Goal: Transaction & Acquisition: Purchase product/service

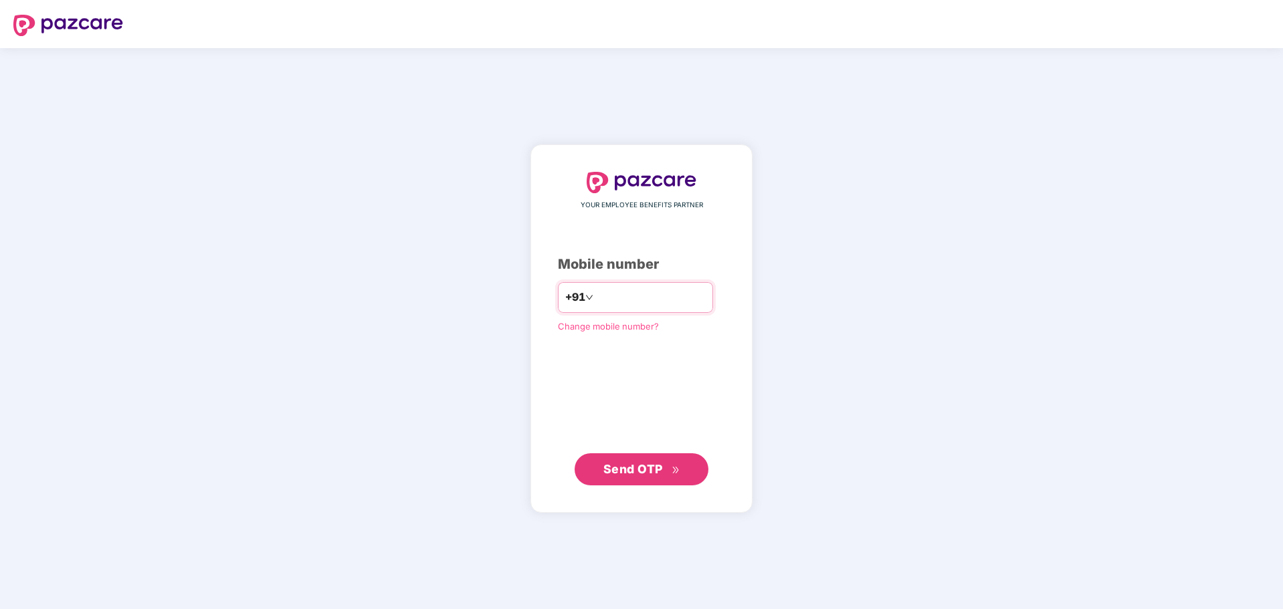
type input "**********"
click at [651, 476] on span "Send OTP" at bounding box center [633, 468] width 60 height 14
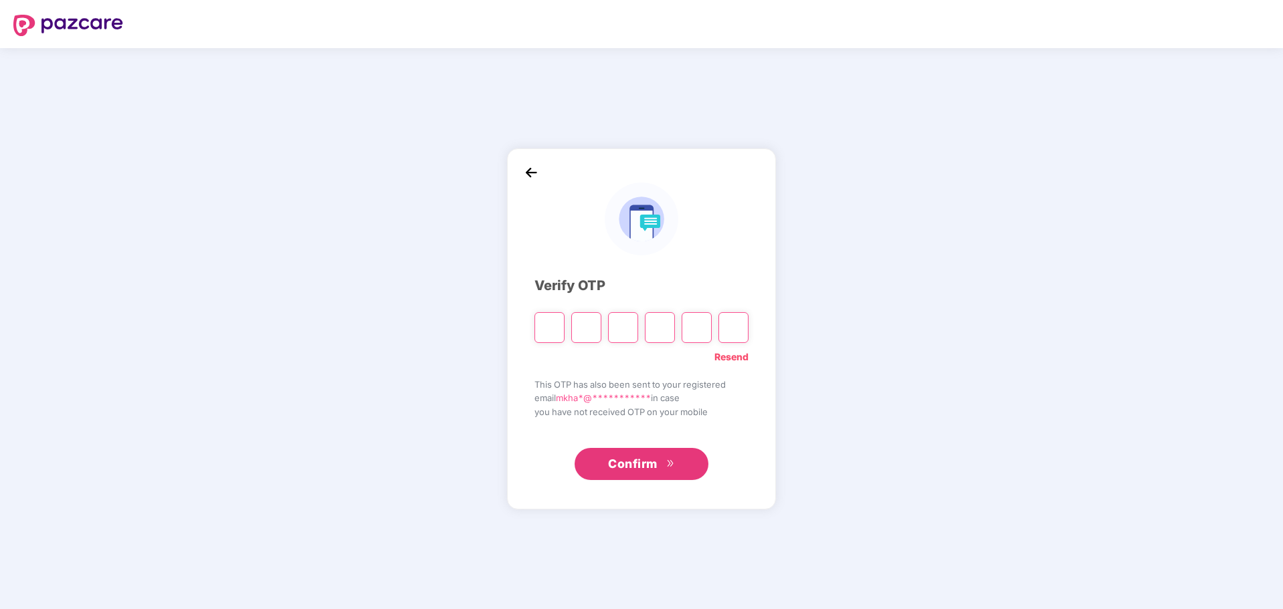
type input "*"
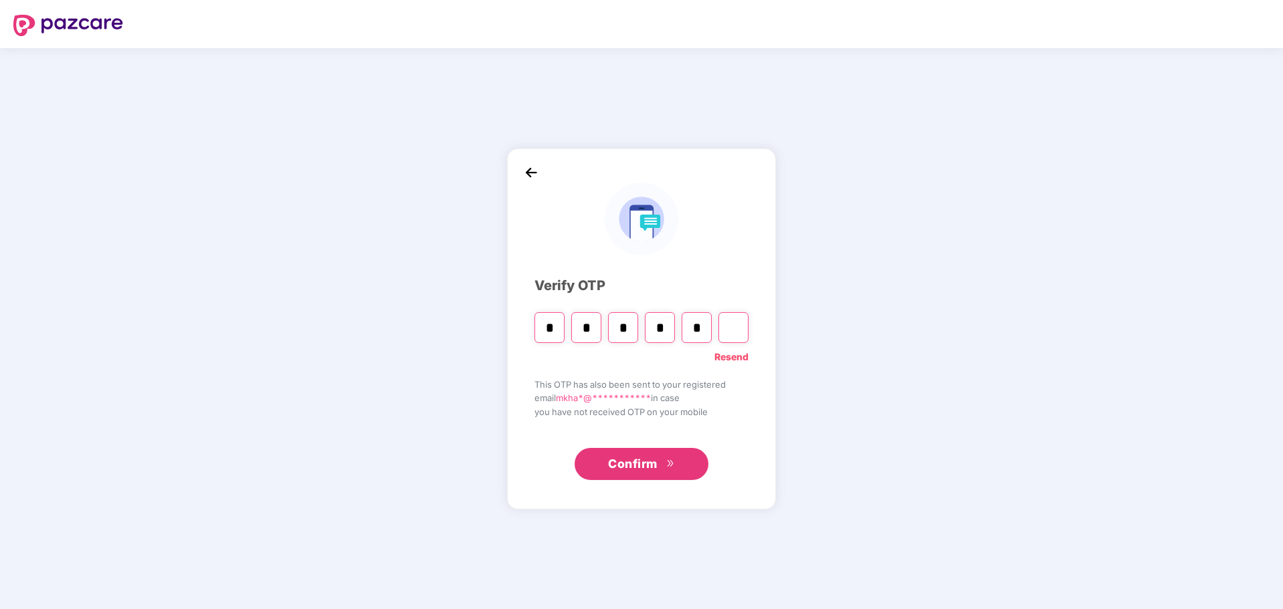
type input "*"
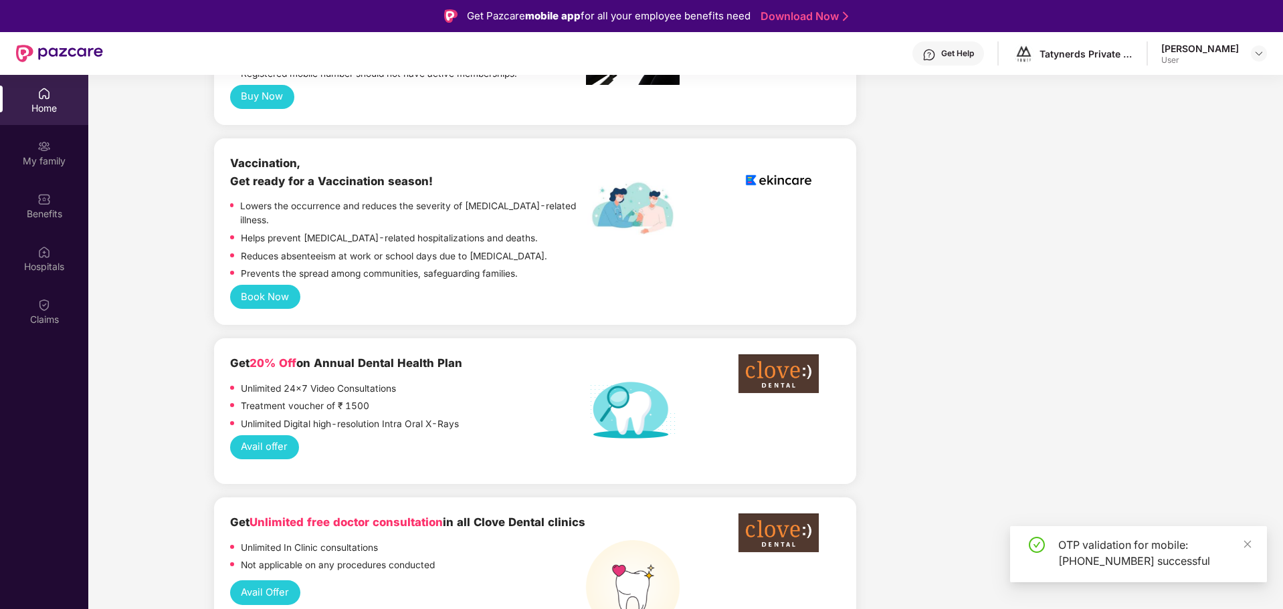
scroll to position [799, 0]
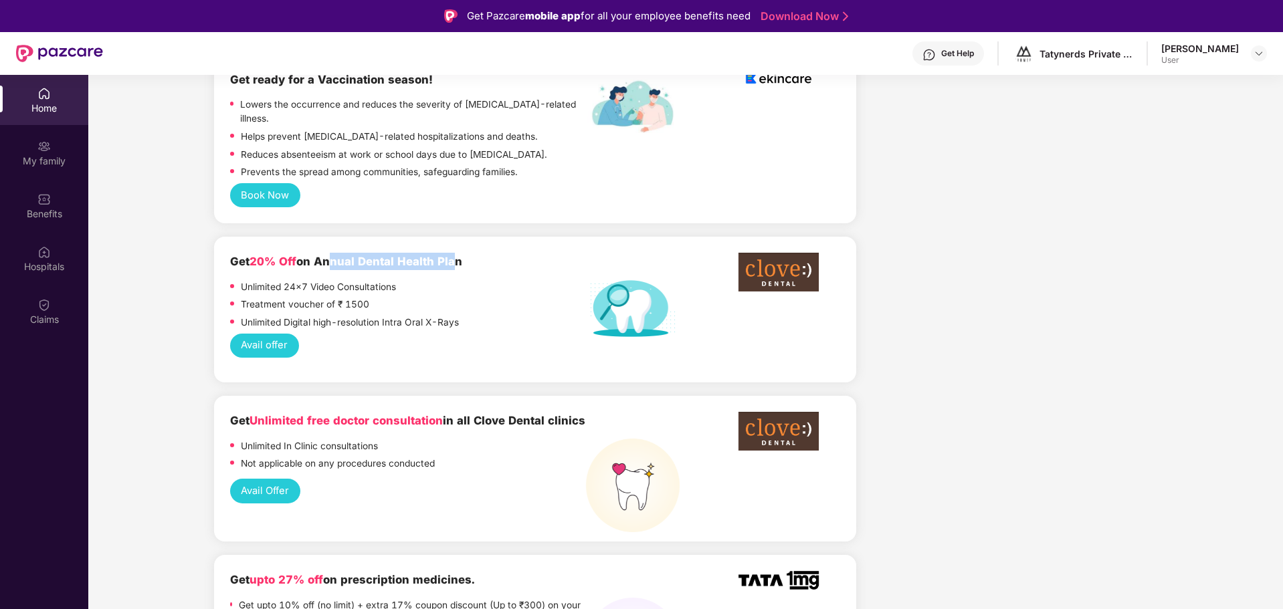
drag, startPoint x: 323, startPoint y: 212, endPoint x: 450, endPoint y: 215, distance: 127.1
click at [450, 255] on b "Get 20% Off on Annual Dental Health Plan" at bounding box center [346, 261] width 232 height 13
click at [469, 280] on div "Unlimited 24x7 Video Consultations" at bounding box center [408, 289] width 356 height 18
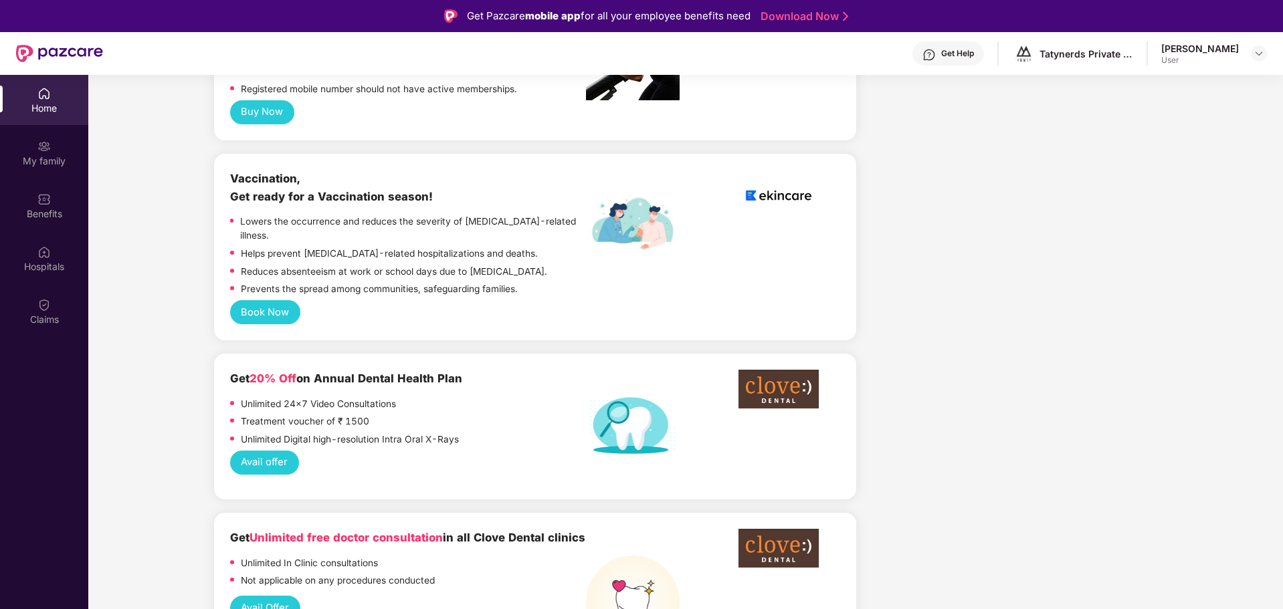
scroll to position [683, 0]
click at [259, 450] on button "Avail offer" at bounding box center [264, 462] width 69 height 25
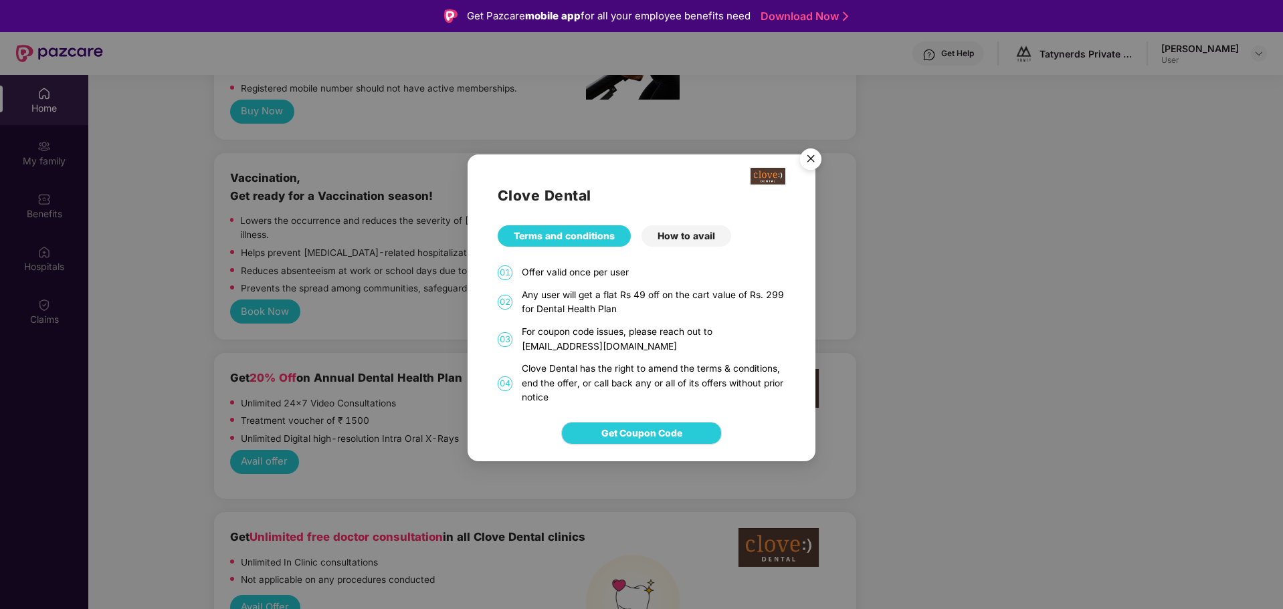
click at [688, 234] on div "How to avail" at bounding box center [686, 235] width 90 height 21
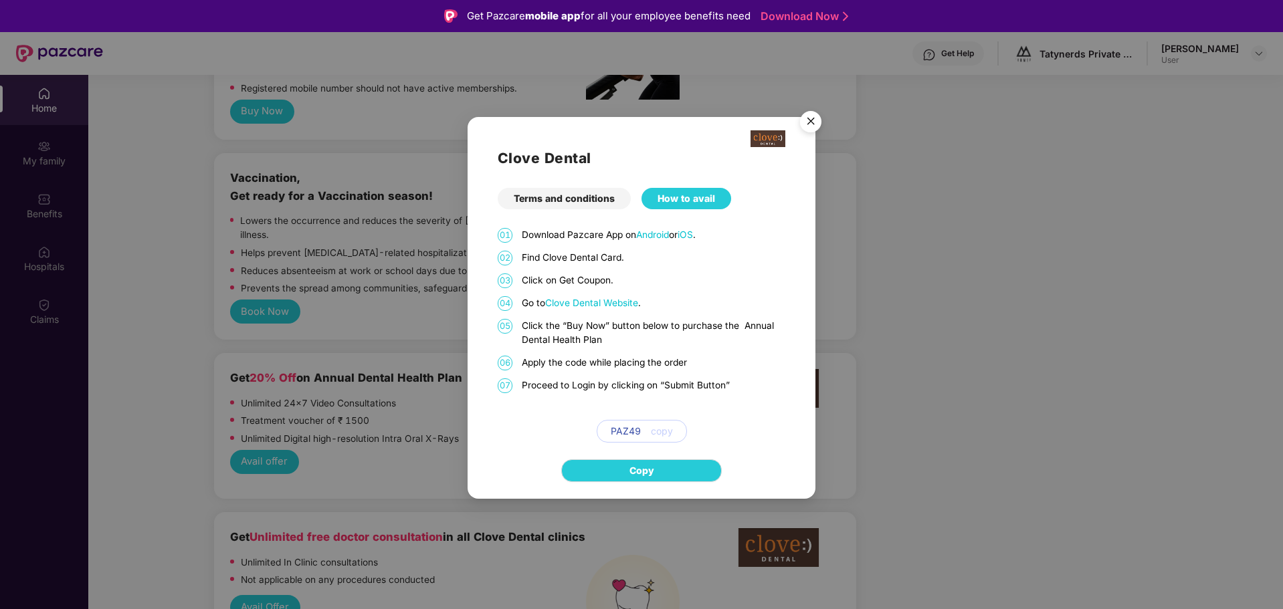
click at [817, 126] on img "Close" at bounding box center [810, 123] width 37 height 37
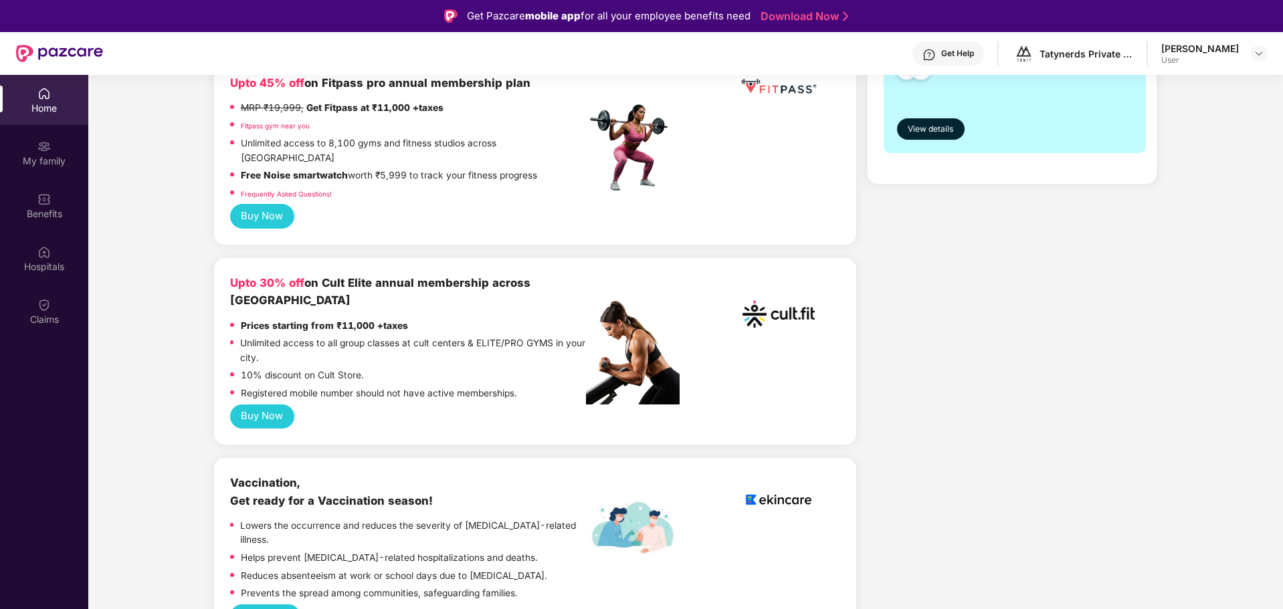
scroll to position [328, 0]
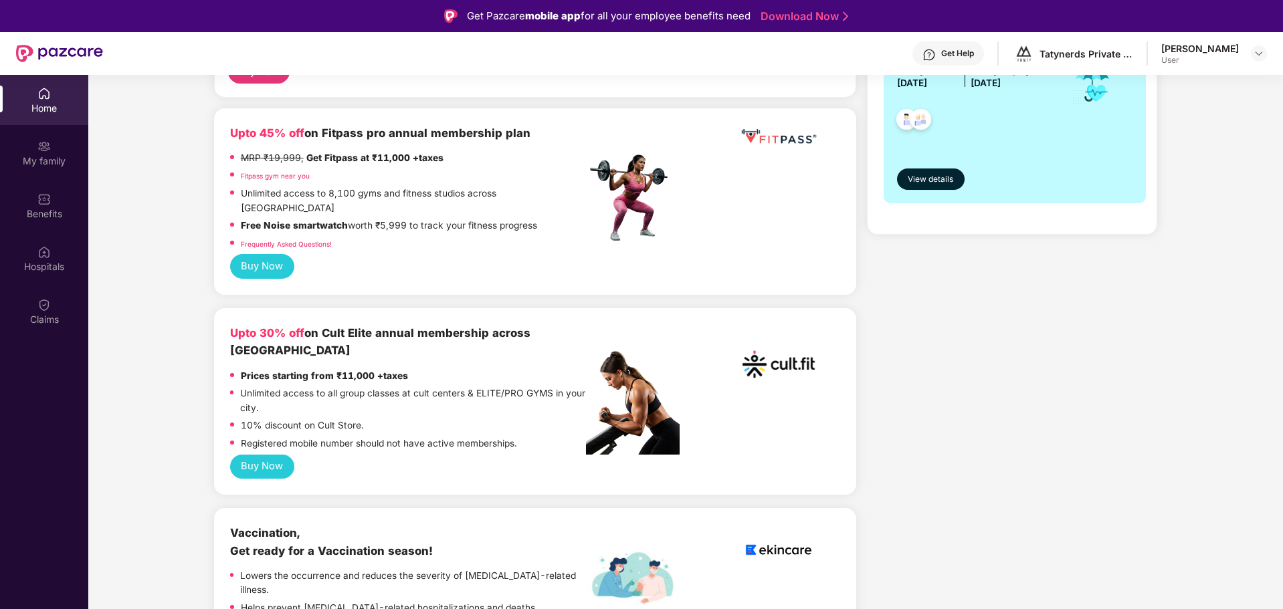
click at [276, 455] on button "Buy Now" at bounding box center [262, 467] width 64 height 25
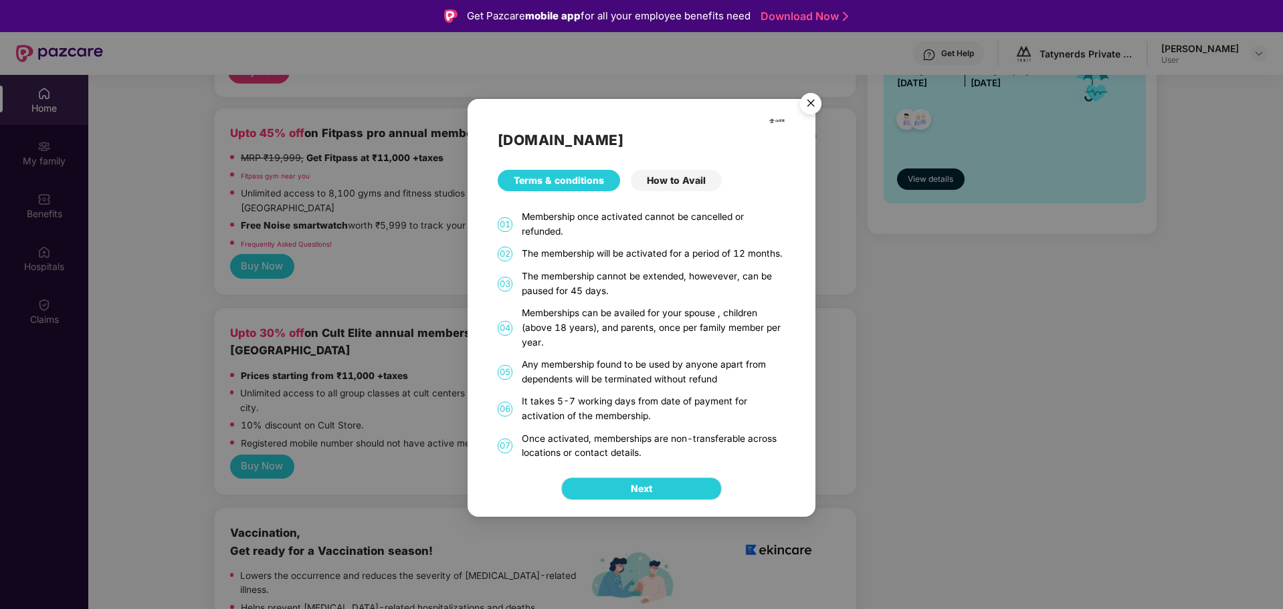
scroll to position [75, 0]
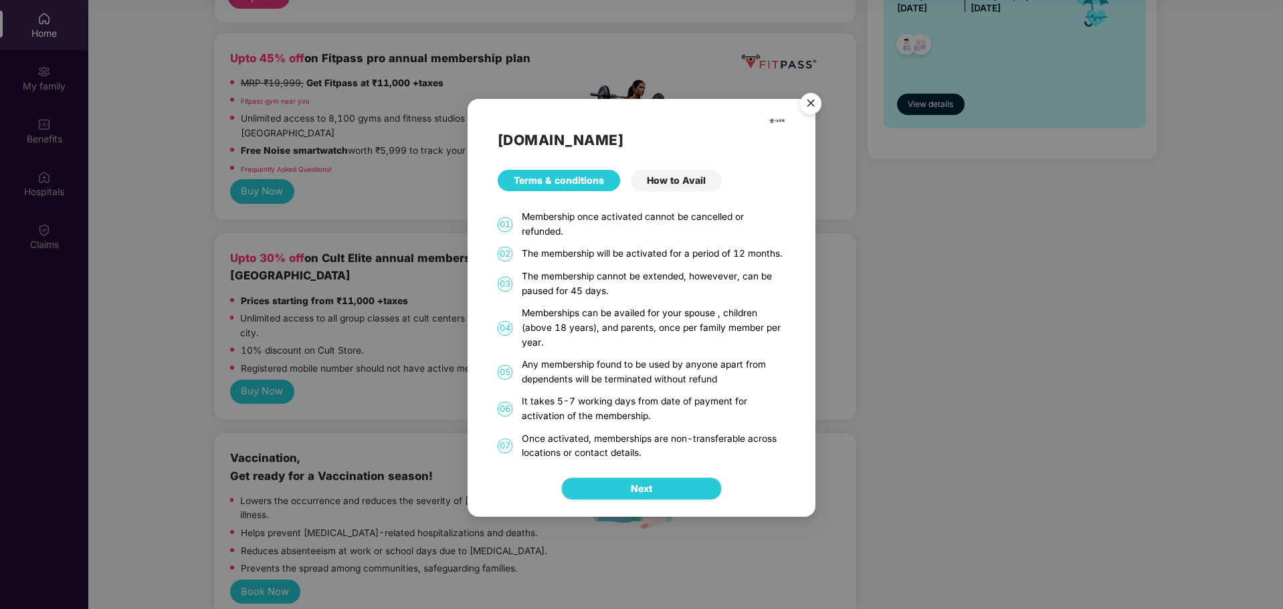
click at [802, 99] on img "Close" at bounding box center [810, 105] width 37 height 37
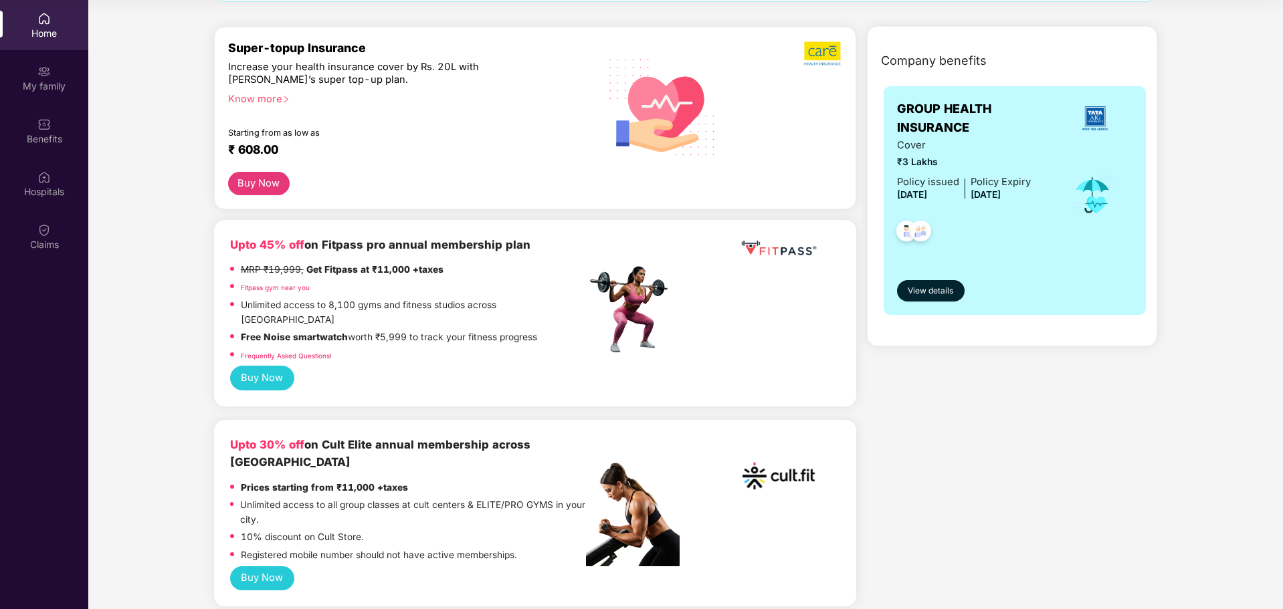
scroll to position [0, 0]
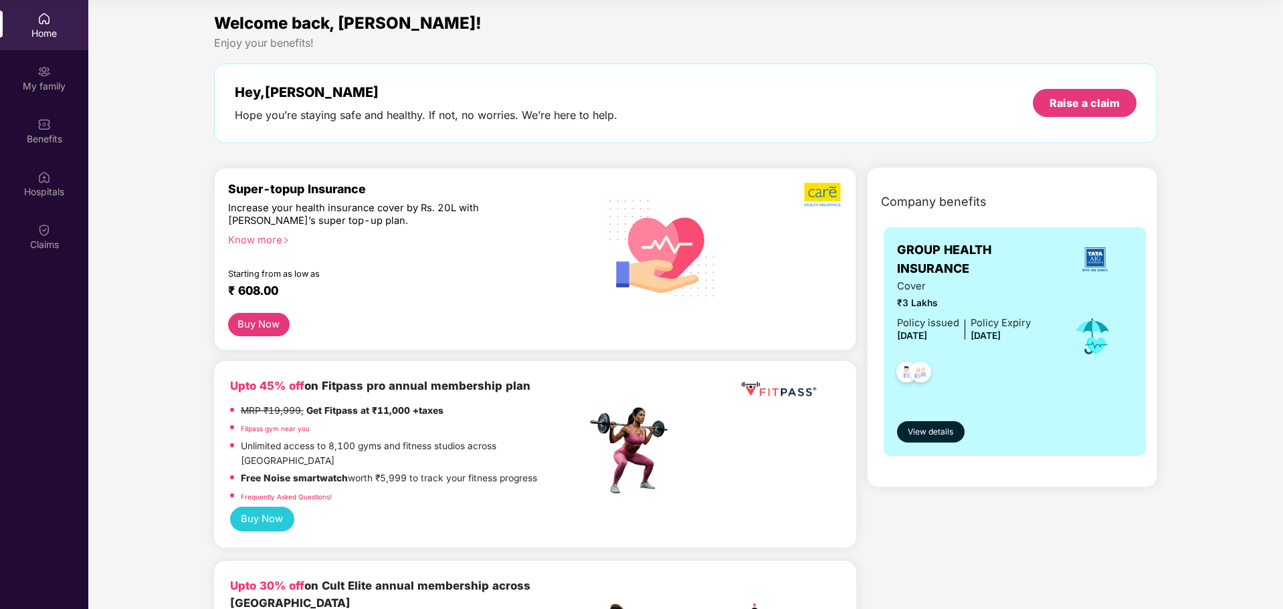
click at [783, 329] on div "Buy Now" at bounding box center [535, 324] width 614 height 23
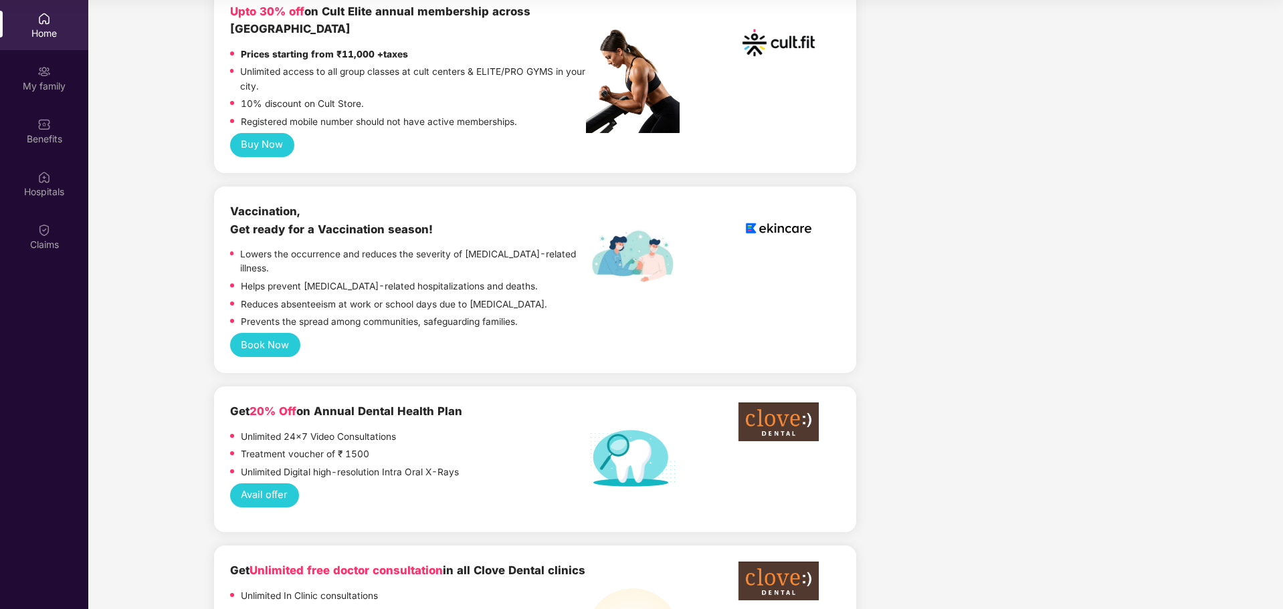
scroll to position [486, 0]
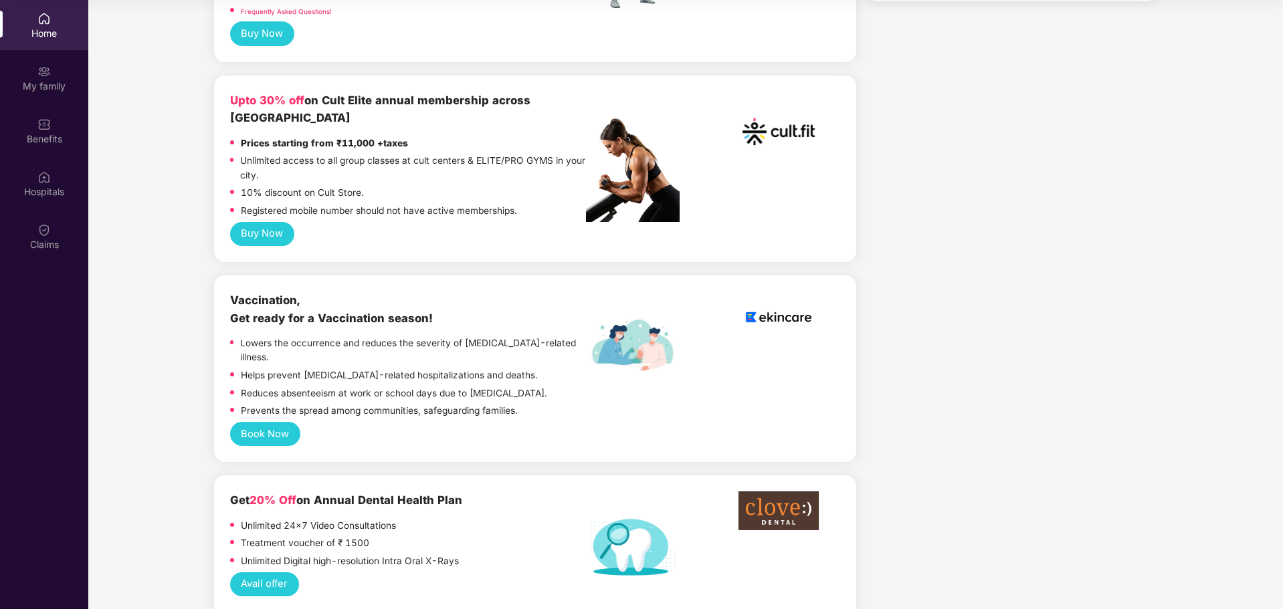
click at [258, 222] on button "Buy Now" at bounding box center [262, 234] width 64 height 25
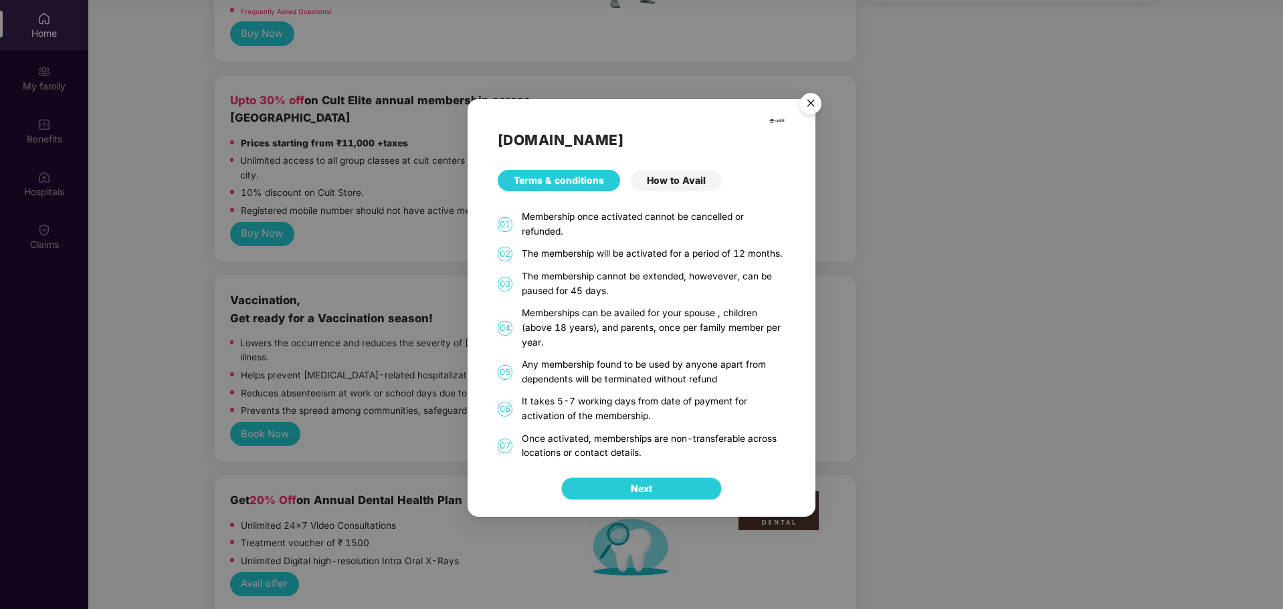
click at [667, 179] on div "How to Avail" at bounding box center [676, 180] width 91 height 21
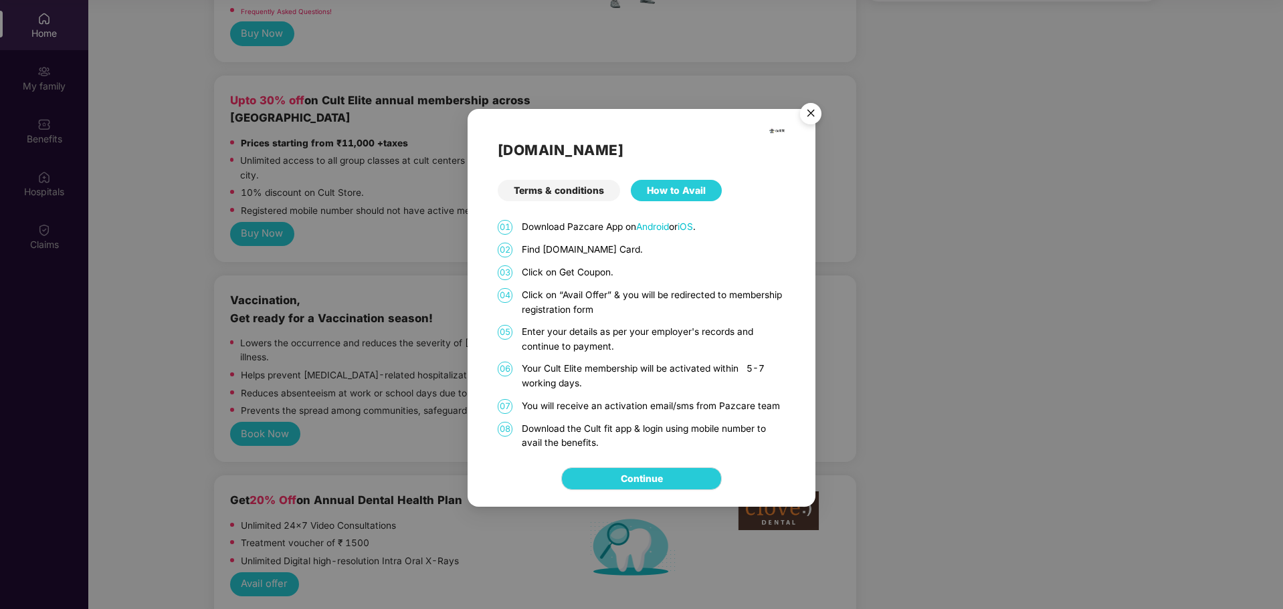
click at [811, 122] on img "Close" at bounding box center [810, 115] width 37 height 37
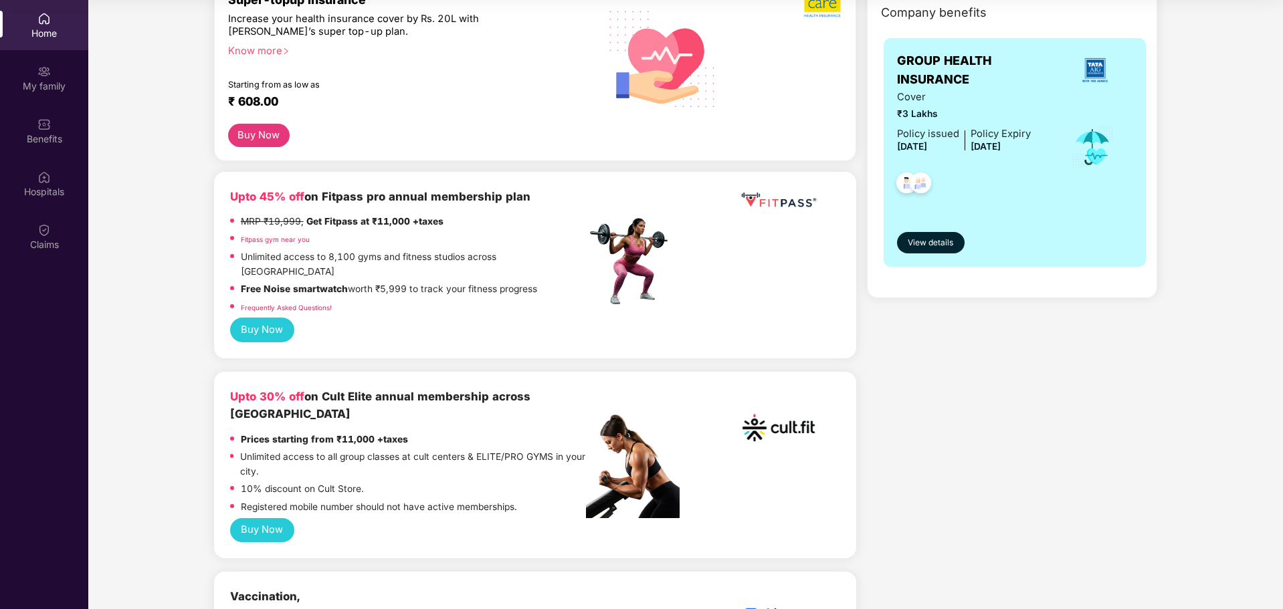
scroll to position [0, 0]
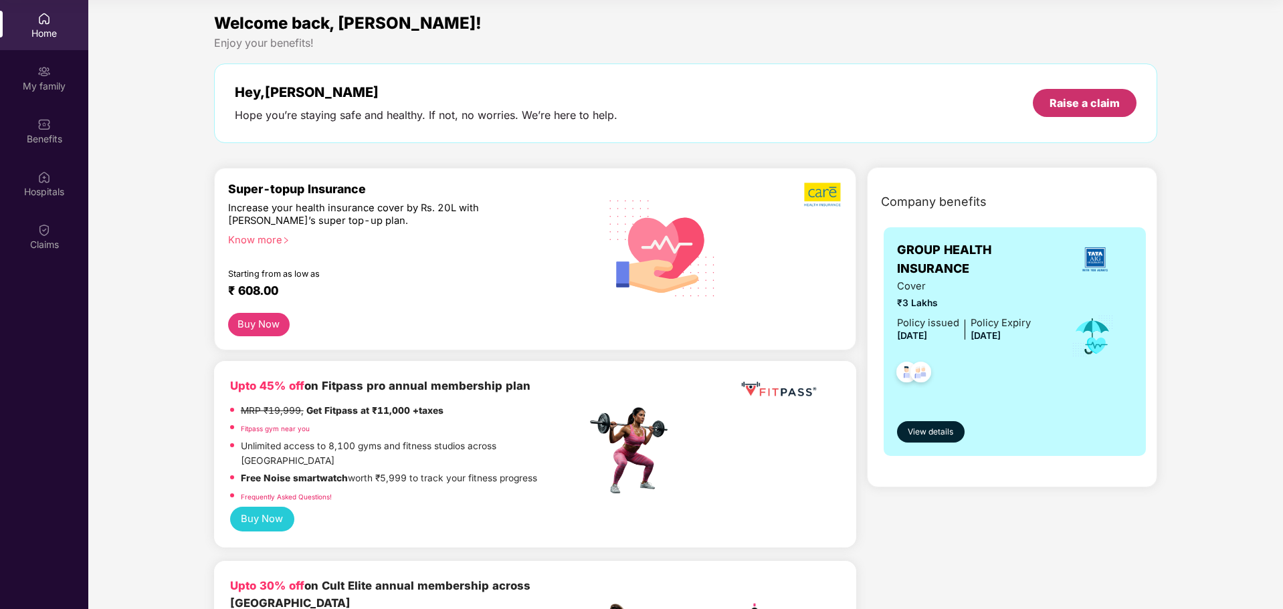
click at [1085, 91] on div "Raise a claim" at bounding box center [1085, 103] width 104 height 28
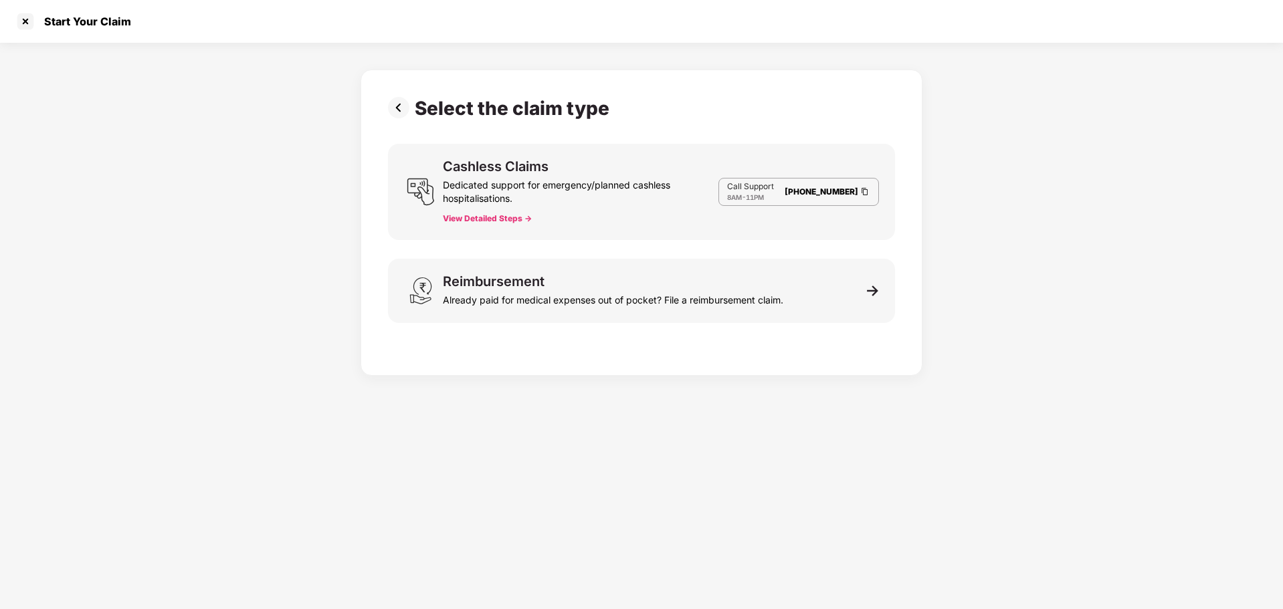
scroll to position [32, 0]
